Goal: Transaction & Acquisition: Download file/media

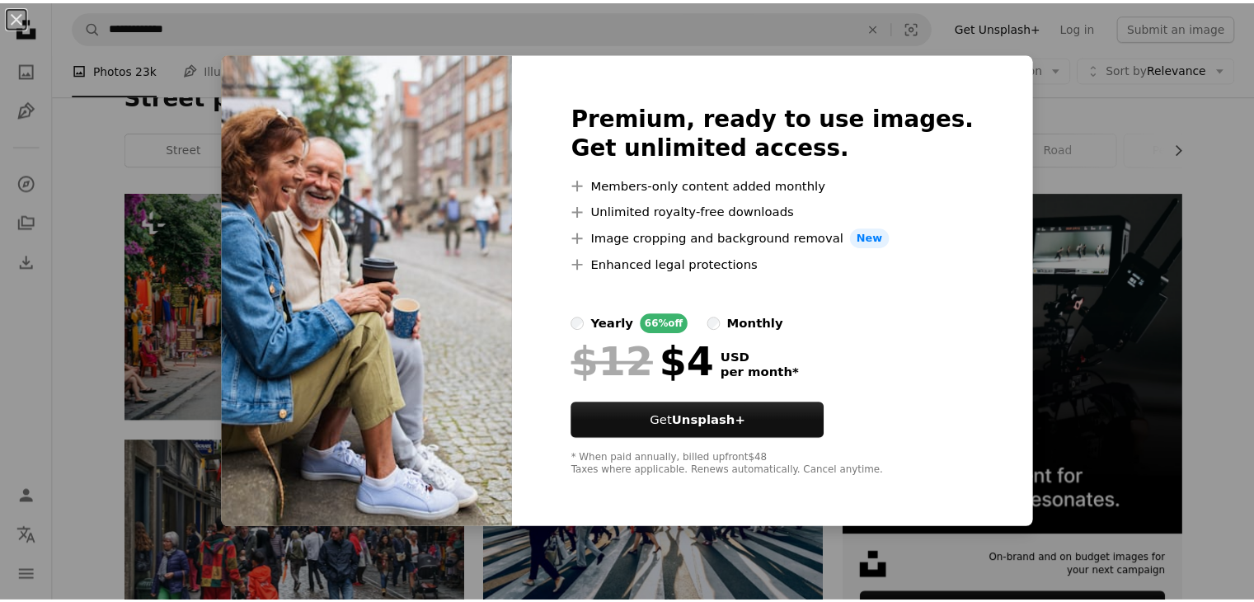
scroll to position [219, 0]
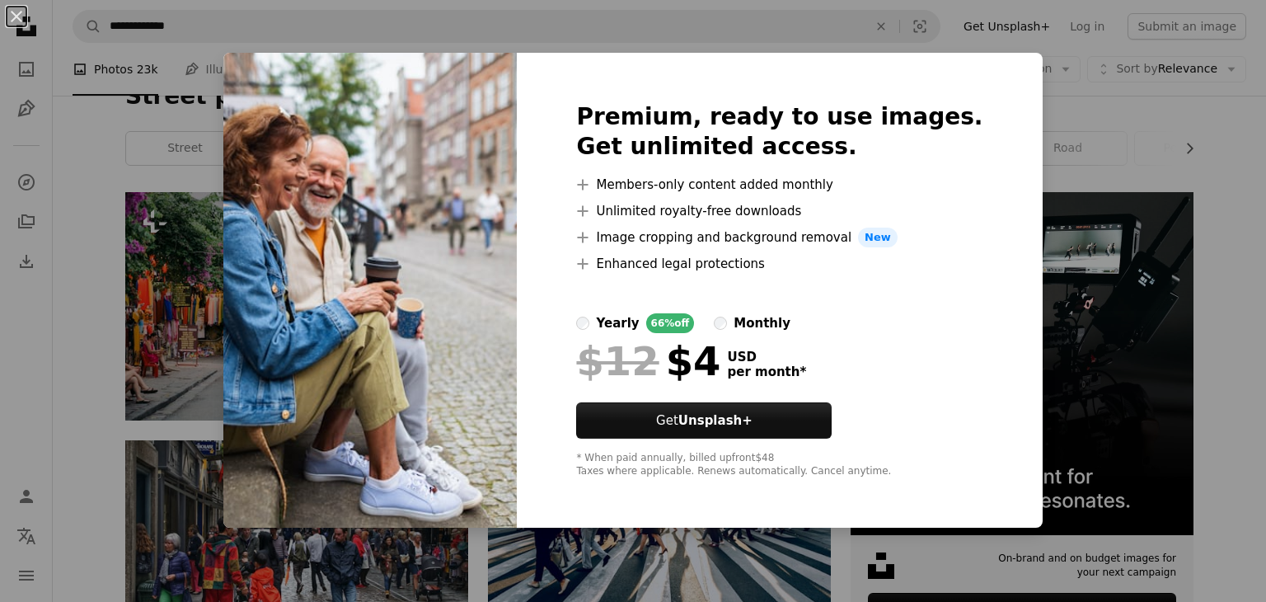
click at [1215, 233] on div "An X shape Premium, ready to use images. Get unlimited access. A plus sign Memb…" at bounding box center [633, 301] width 1266 height 602
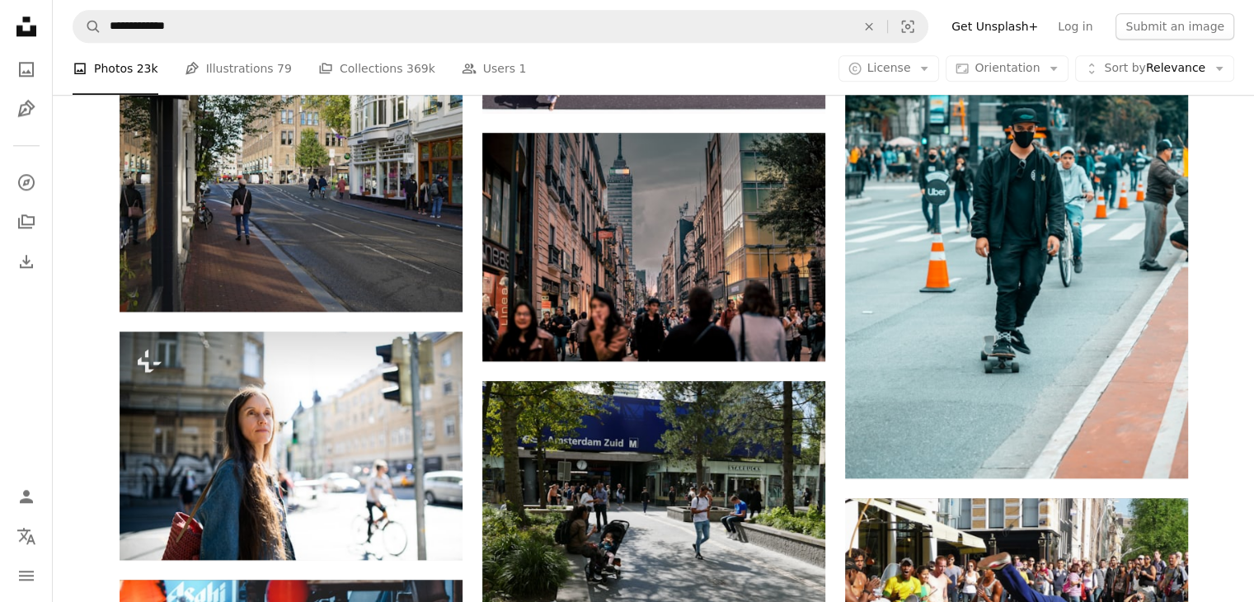
scroll to position [1868, 0]
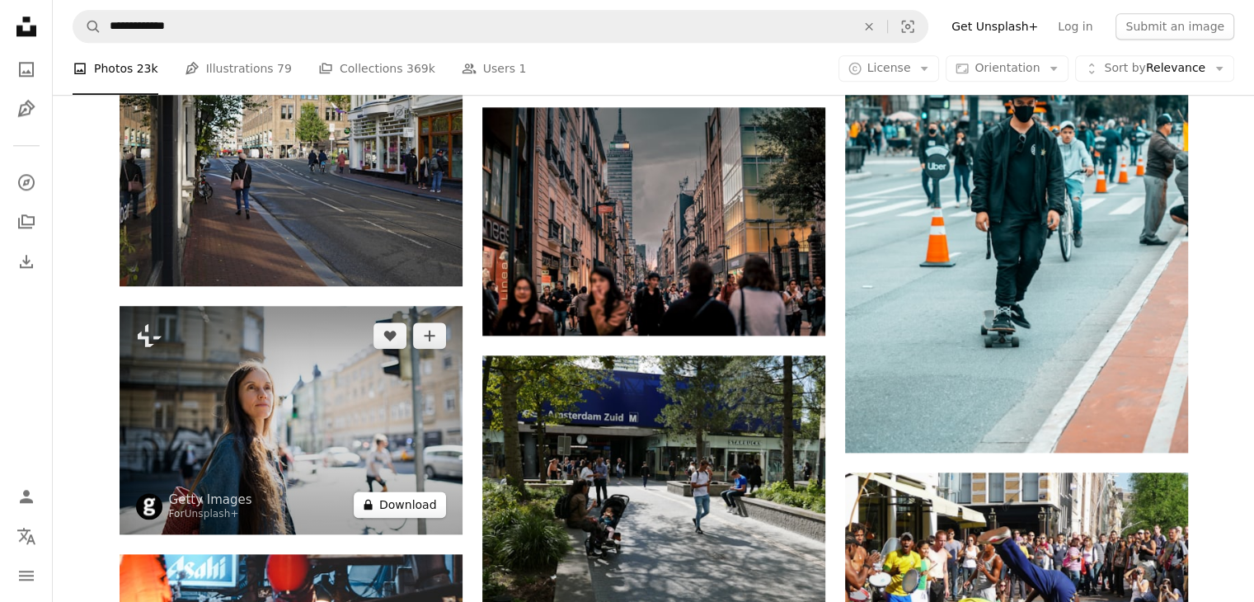
click at [396, 491] on button "A lock Download" at bounding box center [400, 504] width 92 height 26
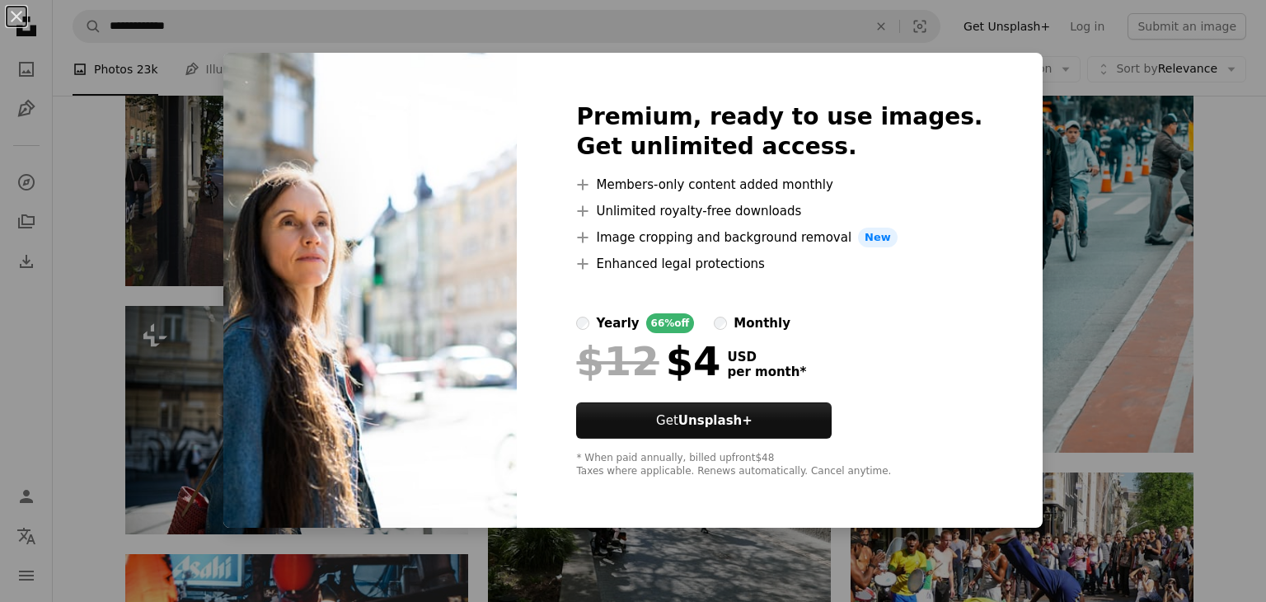
click at [1092, 187] on div "An X shape Premium, ready to use images. Get unlimited access. A plus sign Memb…" at bounding box center [633, 301] width 1266 height 602
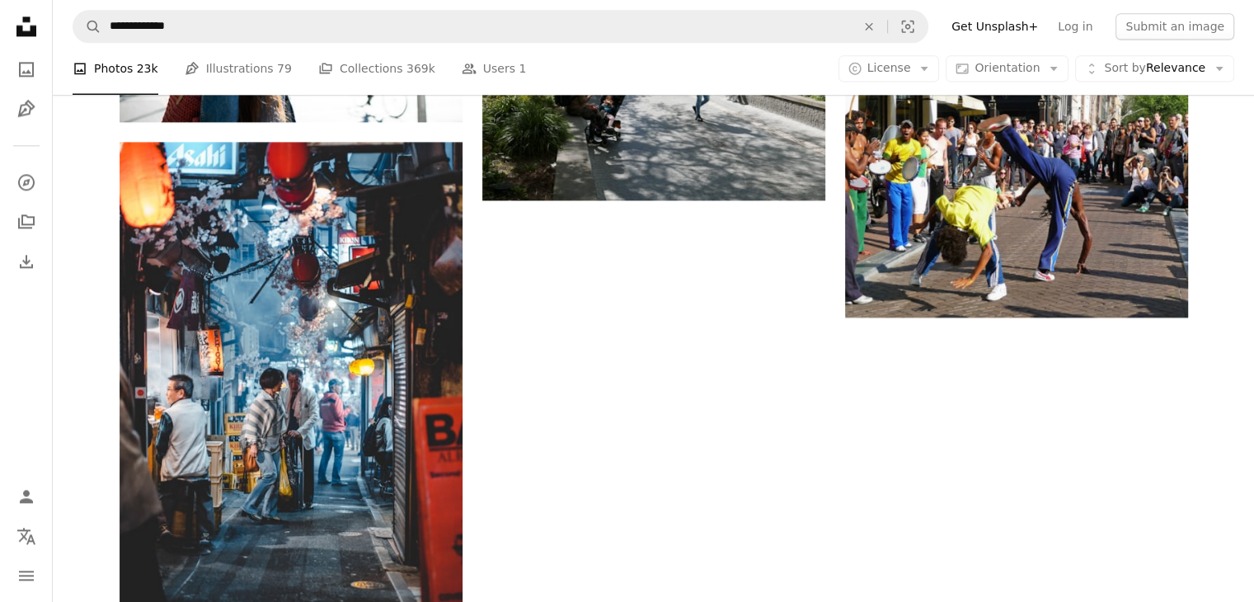
scroll to position [2309, 0]
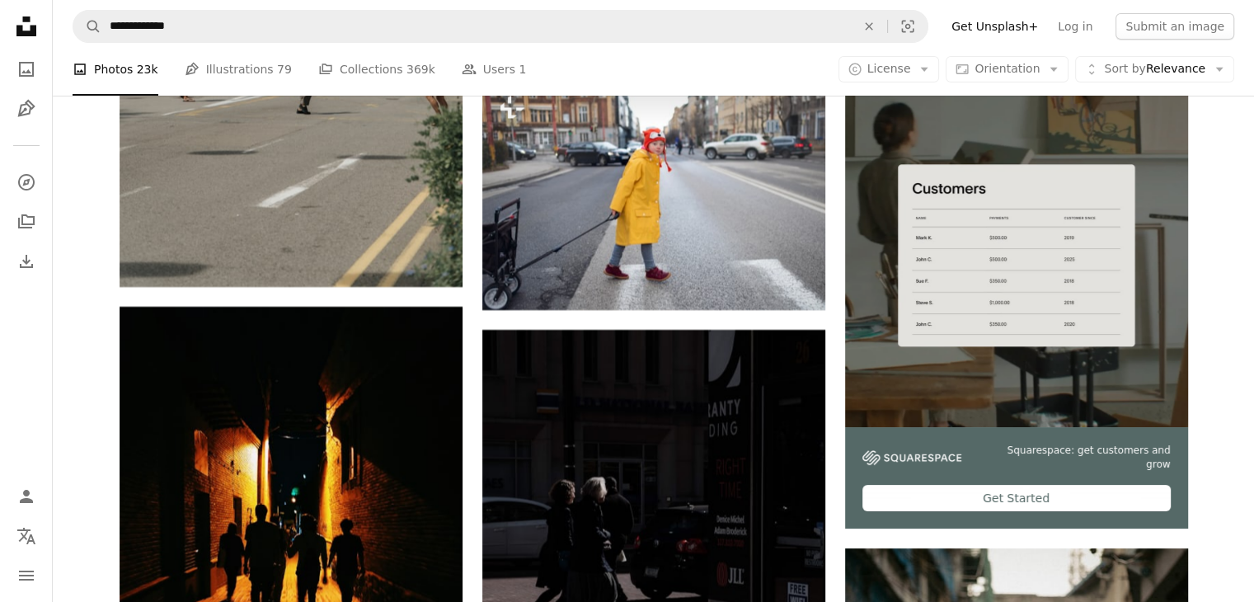
scroll to position [6705, 0]
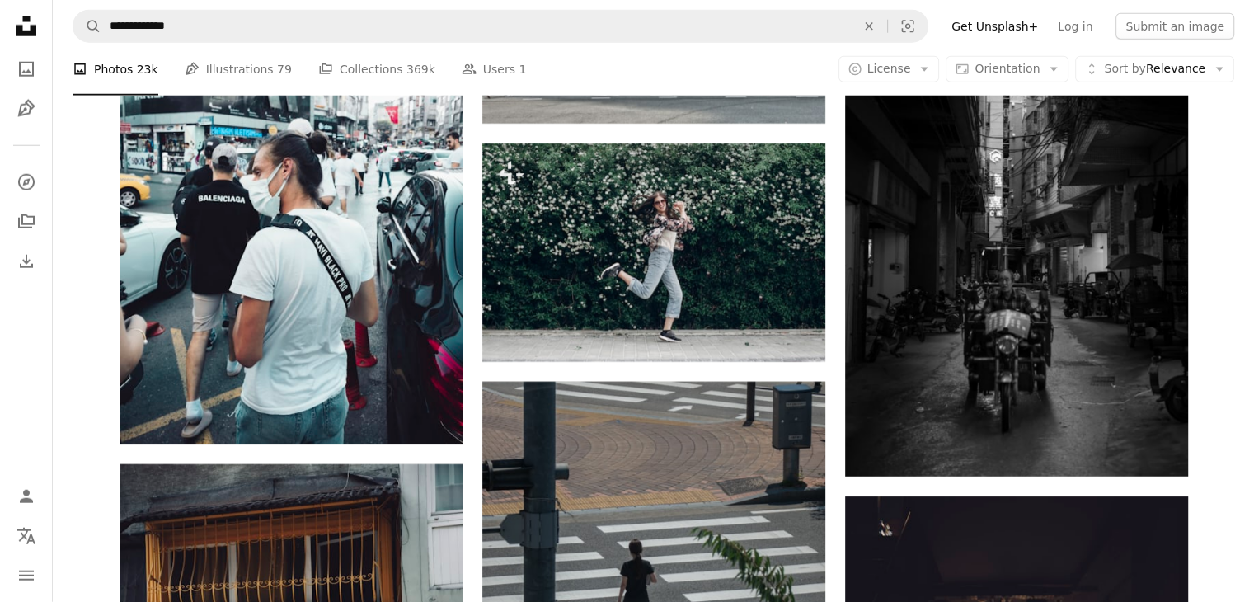
scroll to position [10884, 0]
